Goal: Navigation & Orientation: Find specific page/section

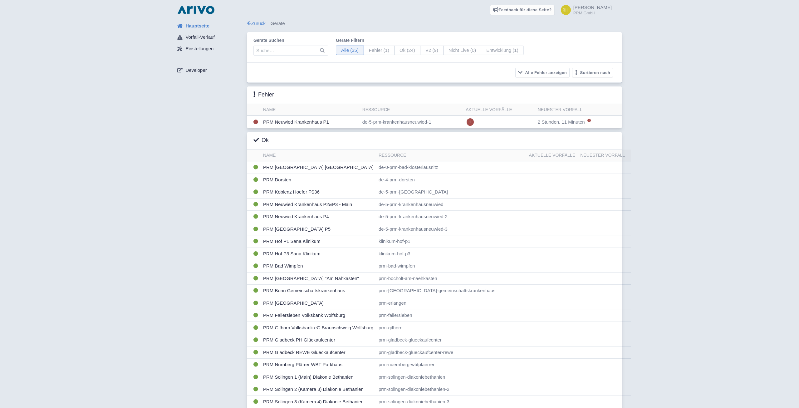
click at [220, 188] on div "Hauptseite Vorfall-Verlauf Einstellungen Developer" at bounding box center [209, 312] width 75 height 585
click at [274, 122] on td "PRM Neuwied Krankenhaus P1" at bounding box center [310, 122] width 99 height 13
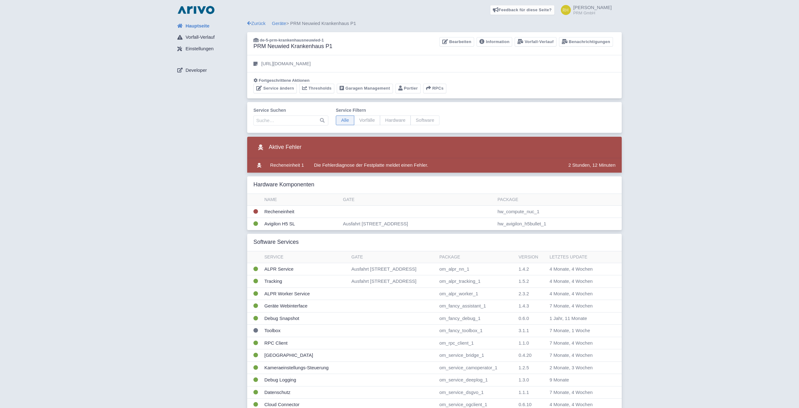
click at [116, 229] on div "Hauptseite Vorfall-Verlauf Einstellungen Developer Zurück Geräte > PRM Neuwied …" at bounding box center [399, 260] width 789 height 481
click at [193, 12] on img at bounding box center [196, 10] width 40 height 10
